Goal: Information Seeking & Learning: Learn about a topic

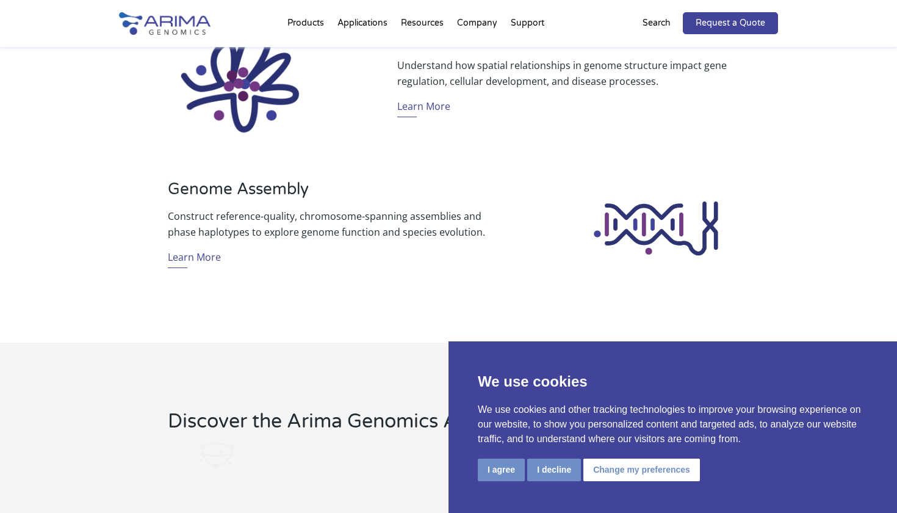
scroll to position [1038, 0]
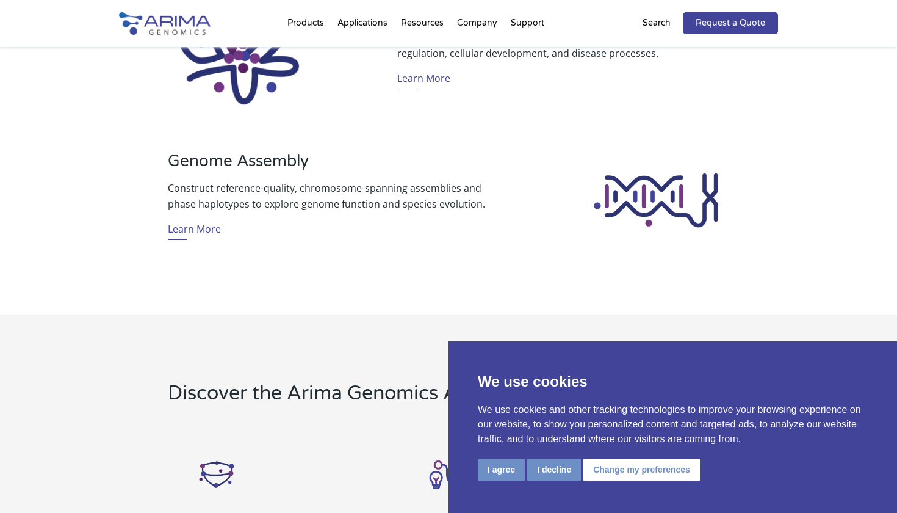
drag, startPoint x: 615, startPoint y: 472, endPoint x: 548, endPoint y: 461, distance: 68.0
click at [549, 461] on div "I agree I decline Change my preferences" at bounding box center [673, 470] width 390 height 25
click at [525, 464] on button "I agree" at bounding box center [501, 469] width 47 height 23
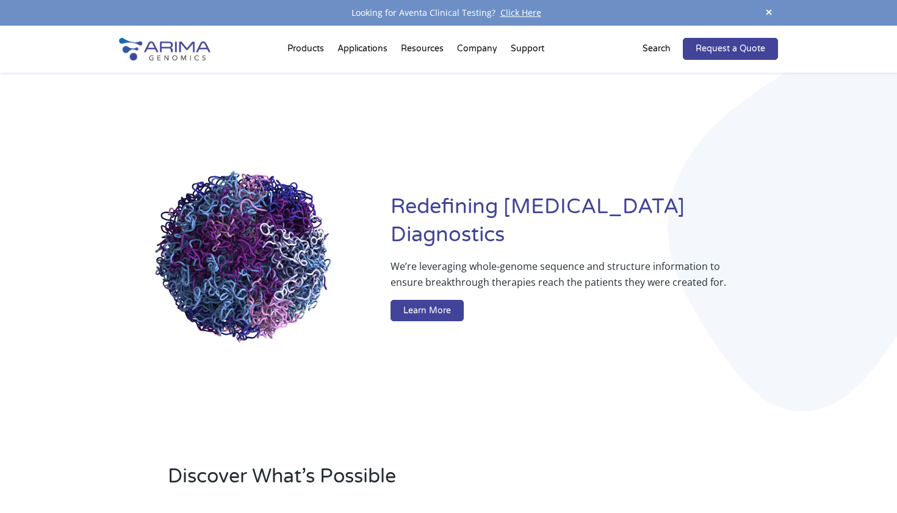
scroll to position [0, 0]
click at [767, 11] on span at bounding box center [769, 13] width 18 height 16
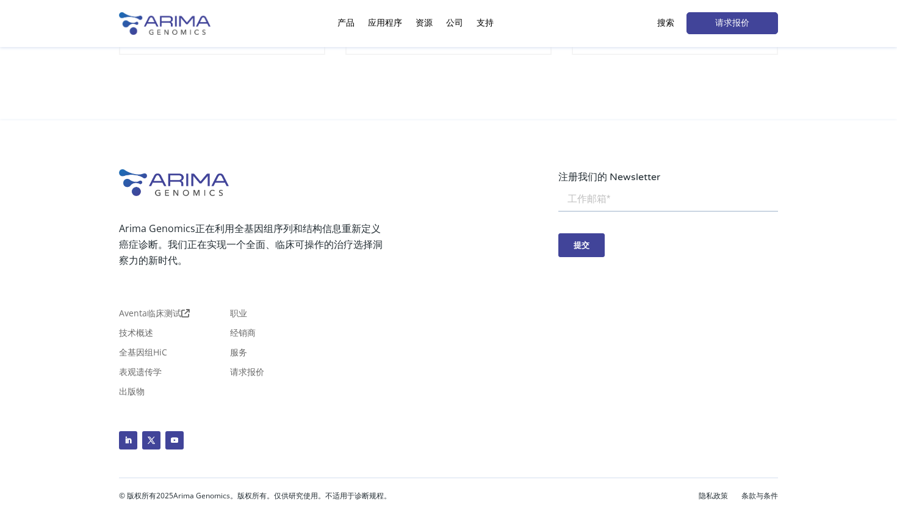
scroll to position [2804, 0]
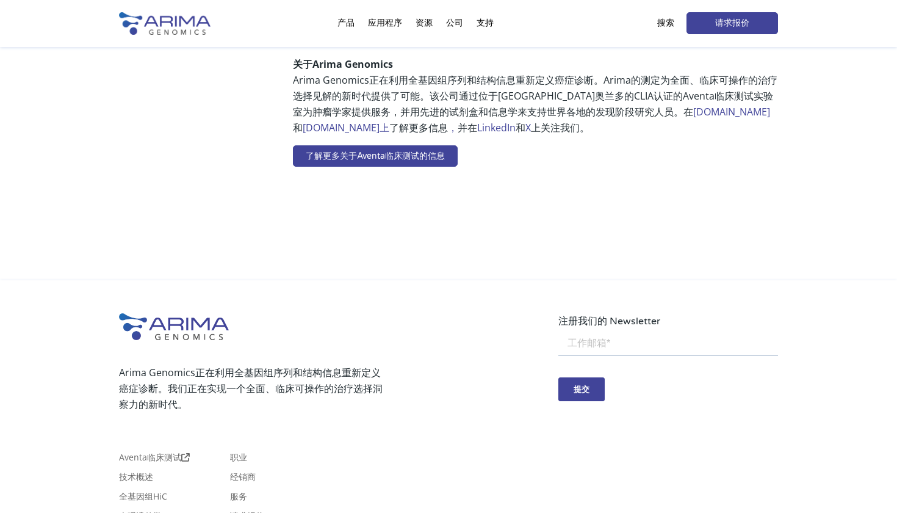
scroll to position [804, 0]
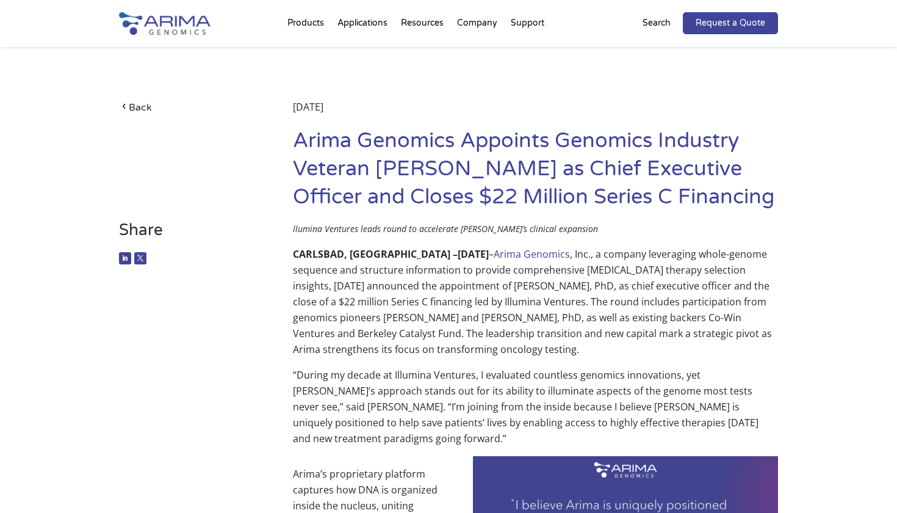
click at [362, 34] on li "Applications Technology Overview Epigenetics [MEDICAL_DATA] Genomics Structural…" at bounding box center [362, 25] width 63 height 41
click at [644, 176] on h1 "Arima Genomics Appoints Genomics Industry Veteran [PERSON_NAME] as Chief Execut…" at bounding box center [535, 173] width 485 height 93
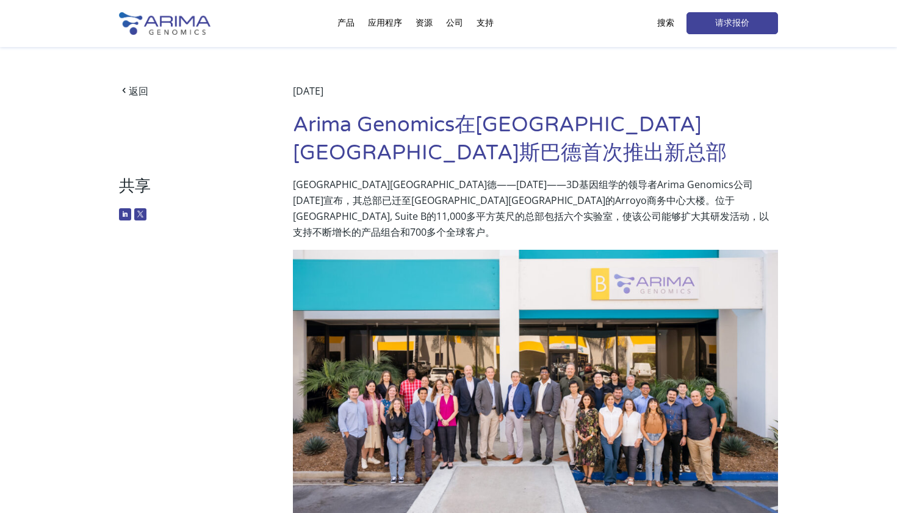
scroll to position [59, 0]
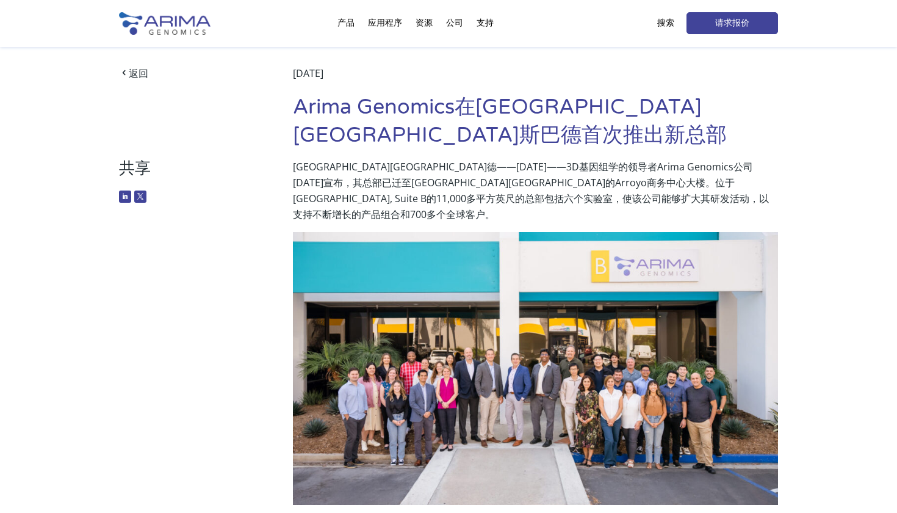
click at [602, 4] on div "产品 临床服务 Aventa FusionPlus Aventa Lymphoma 研究产品 Arima-HiC+ Arima-HiC+ FFPE Arima…" at bounding box center [448, 23] width 659 height 47
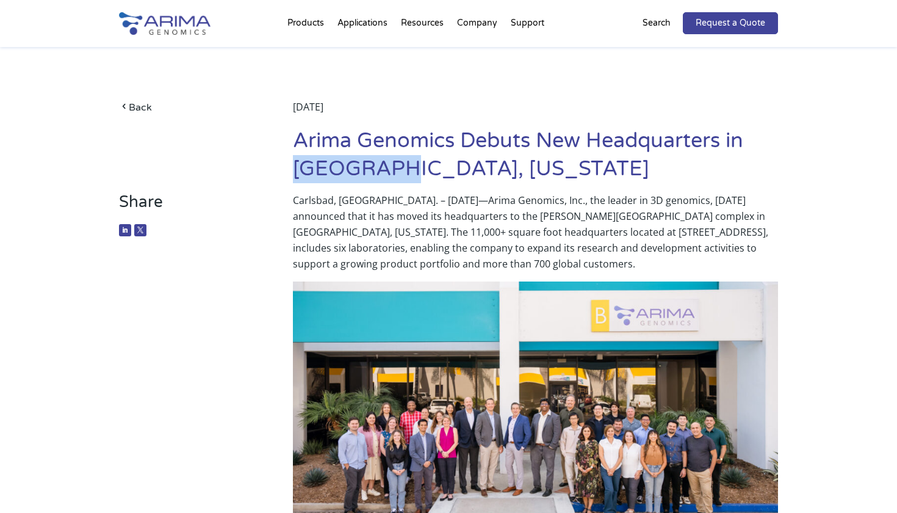
drag, startPoint x: 298, startPoint y: 168, endPoint x: 383, endPoint y: 170, distance: 84.2
click at [383, 170] on h1 "Arima Genomics Debuts New Headquarters in Carlsbad, California" at bounding box center [535, 159] width 485 height 65
click at [401, 190] on h1 "Arima Genomics Debuts New Headquarters in Carlsbad, California" at bounding box center [535, 159] width 485 height 65
drag, startPoint x: 293, startPoint y: 168, endPoint x: 374, endPoint y: 165, distance: 80.6
click at [374, 165] on h1 "Arima Genomics Debuts New Headquarters in Carlsbad, California" at bounding box center [535, 159] width 485 height 65
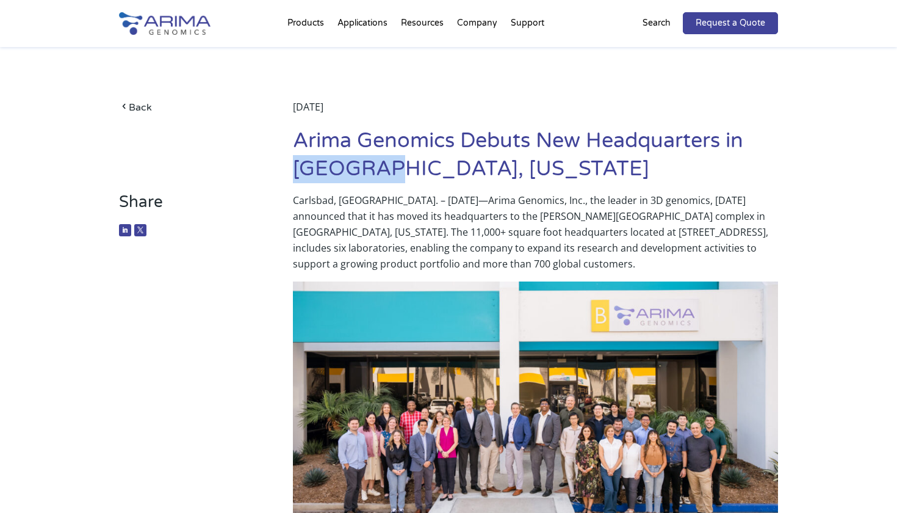
copy h1 "Carlsbad"
click at [580, 295] on img at bounding box center [535, 417] width 485 height 273
click at [583, 232] on p "Carlsbad, Calif. – September 20, 2022—Arima Genomics, Inc., the leader in 3D ge…" at bounding box center [535, 236] width 485 height 89
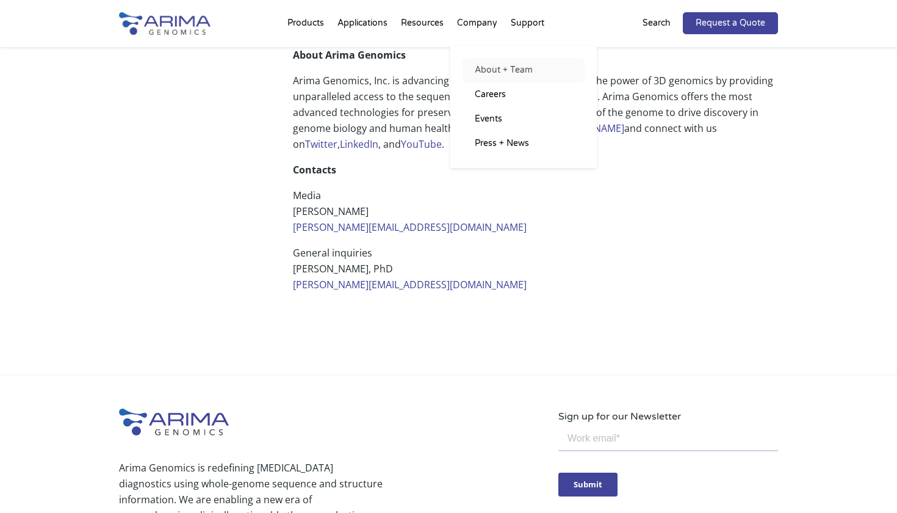
scroll to position [1264, 0]
